Goal: Find specific page/section: Find specific page/section

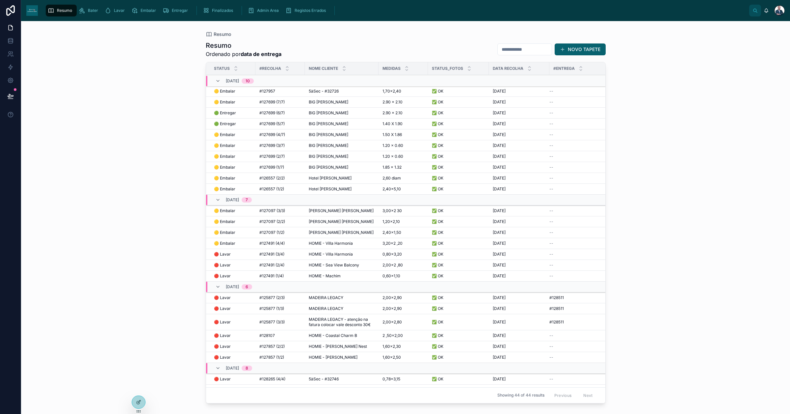
click at [94, 12] on span "Bater" at bounding box center [93, 10] width 10 height 5
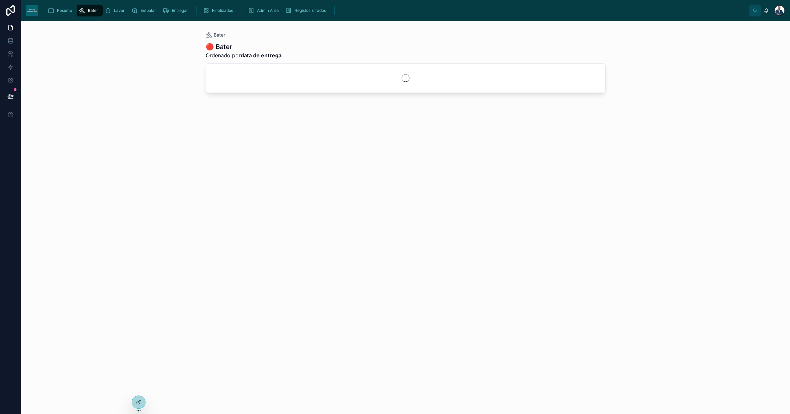
click at [59, 11] on span "Resumo" at bounding box center [64, 10] width 15 height 5
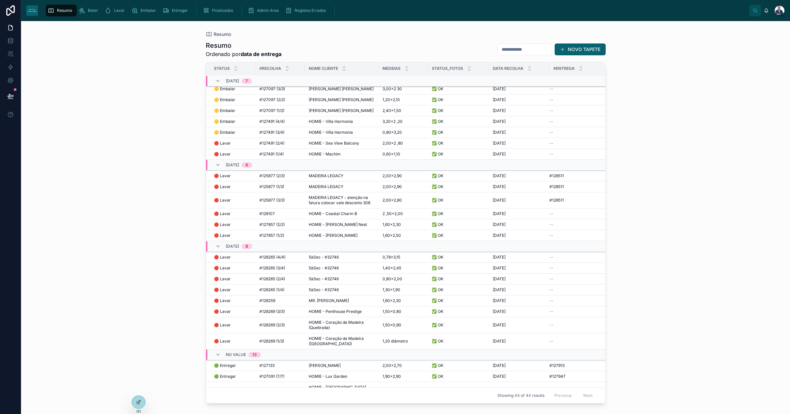
scroll to position [130, 0]
click at [340, 203] on span "MADEIRA LEGACY - atenção na fatura colocar vale desconto 30€" at bounding box center [342, 201] width 66 height 11
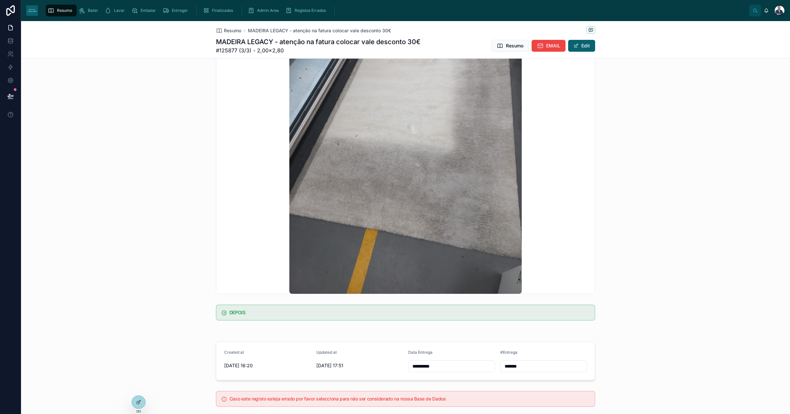
scroll to position [206, 0]
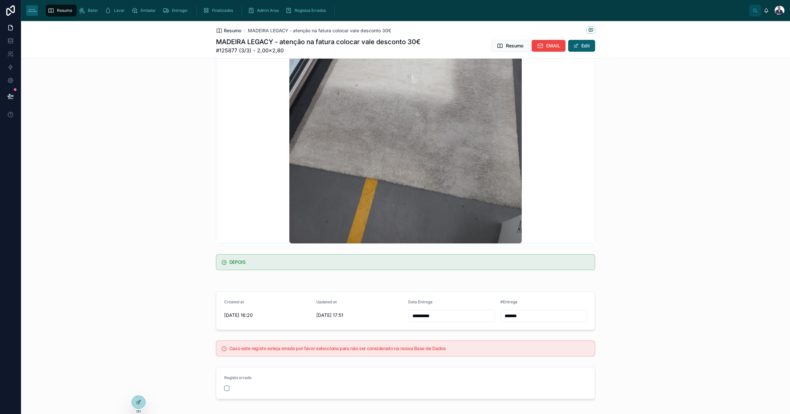
click at [231, 29] on span "Resumo" at bounding box center [232, 30] width 17 height 7
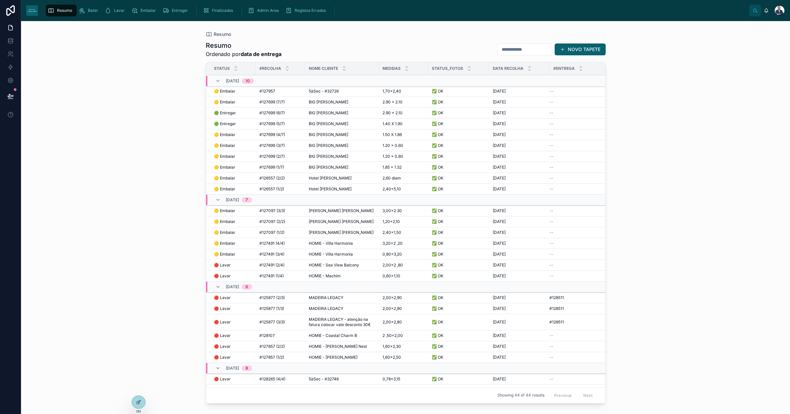
click at [206, 15] on div "Finalizados" at bounding box center [219, 10] width 33 height 11
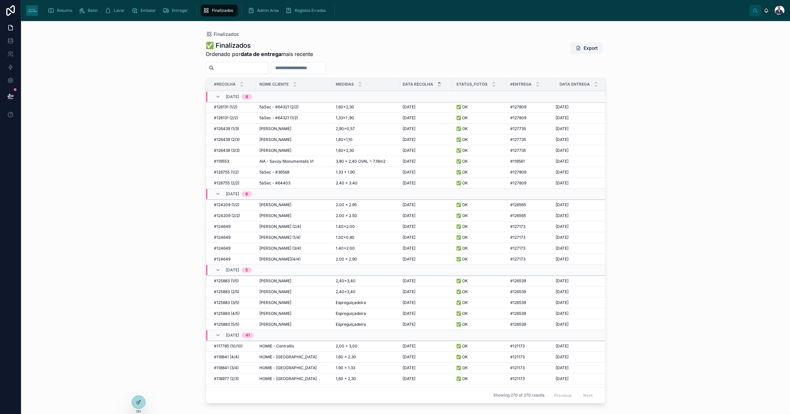
click at [68, 12] on span "Resumo" at bounding box center [64, 10] width 15 height 5
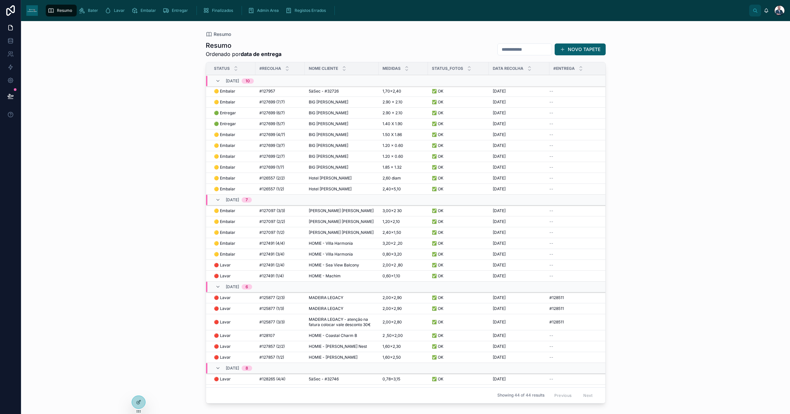
click at [93, 10] on span "Bater" at bounding box center [93, 10] width 10 height 5
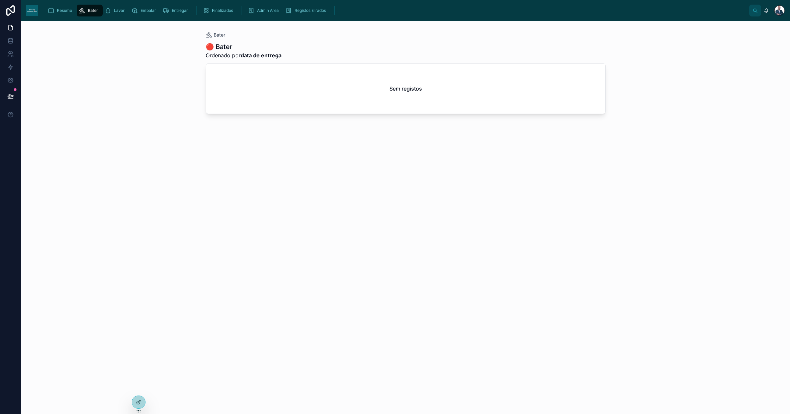
click at [107, 9] on icon "scrollable content" at bounding box center [108, 10] width 7 height 7
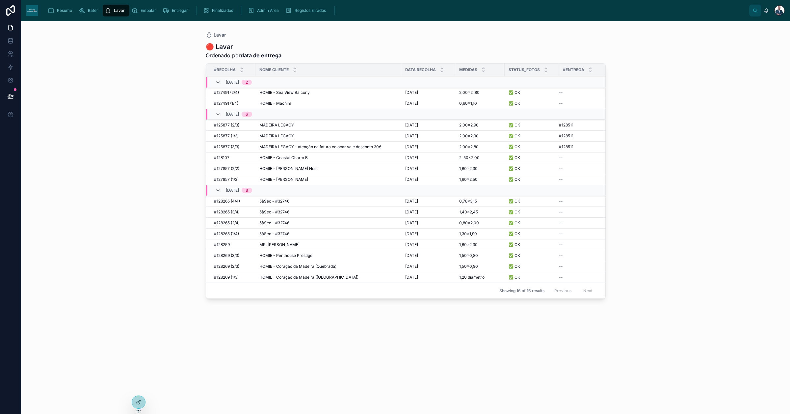
click at [141, 9] on span "Embalar" at bounding box center [148, 10] width 15 height 5
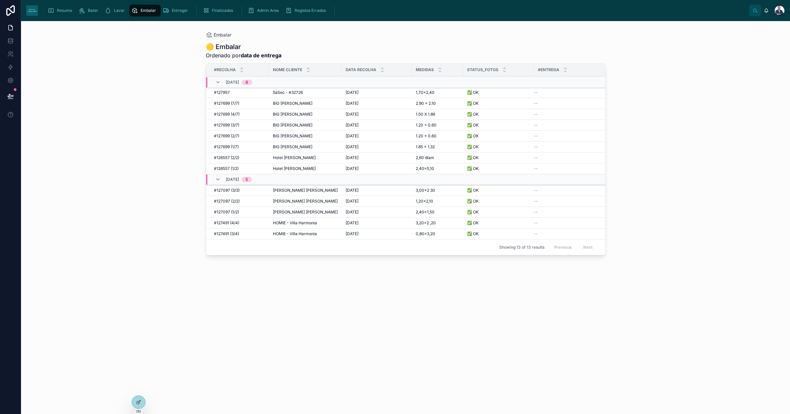
click at [67, 8] on span "Resumo" at bounding box center [64, 10] width 15 height 5
